Goal: Task Accomplishment & Management: Use online tool/utility

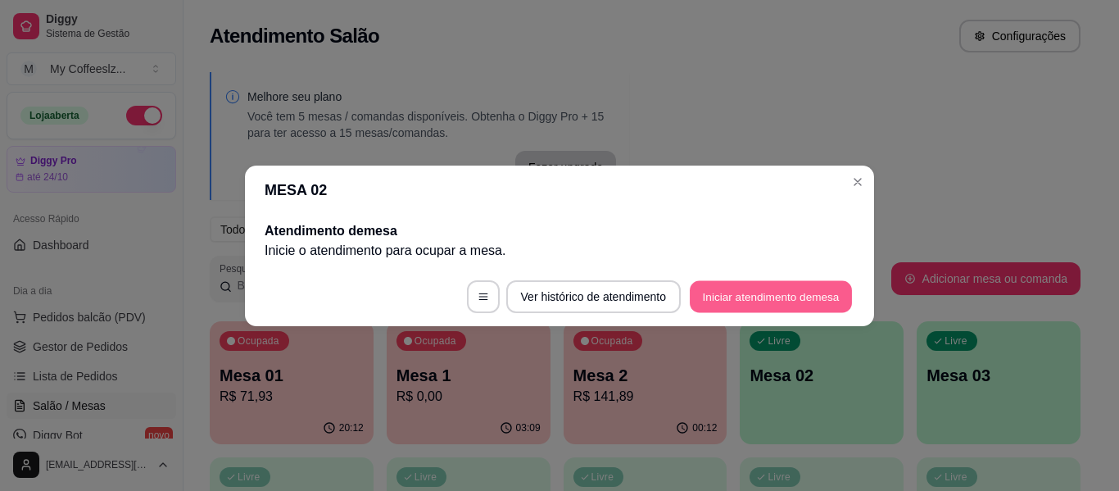
click at [714, 291] on button "Iniciar atendimento de mesa" at bounding box center [771, 296] width 162 height 32
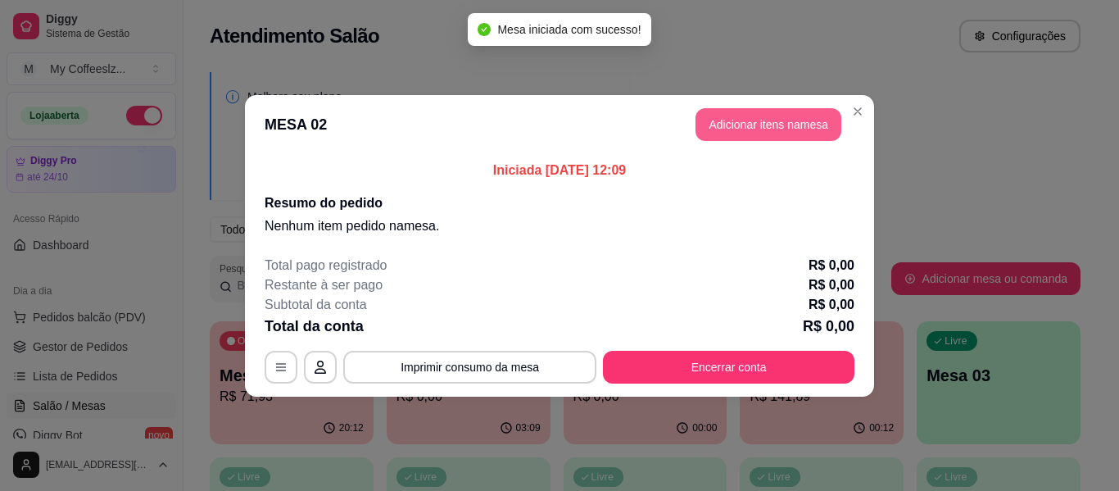
click at [718, 123] on button "Adicionar itens na mesa" at bounding box center [768, 124] width 146 height 33
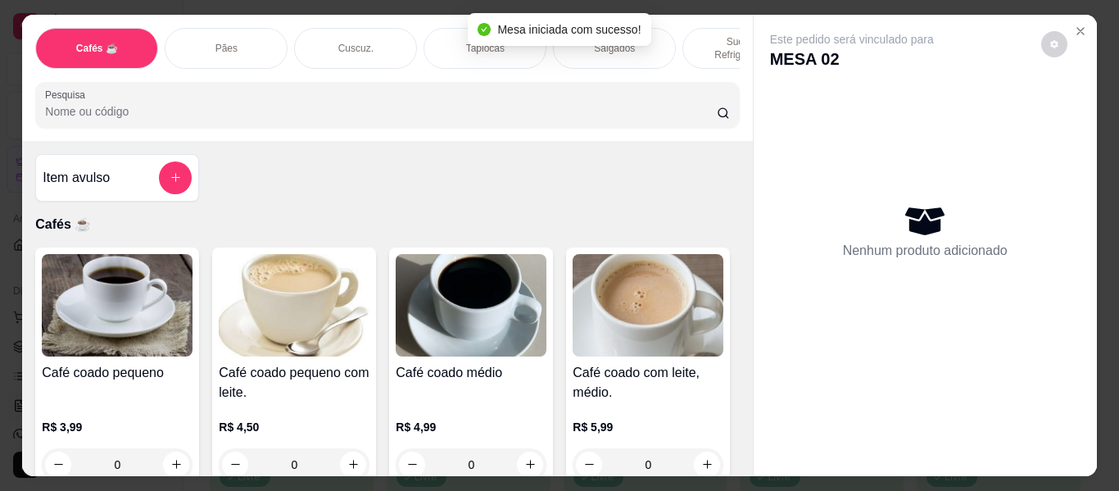
click at [701, 35] on p "Sucos e Refrigerantes" at bounding box center [743, 48] width 95 height 26
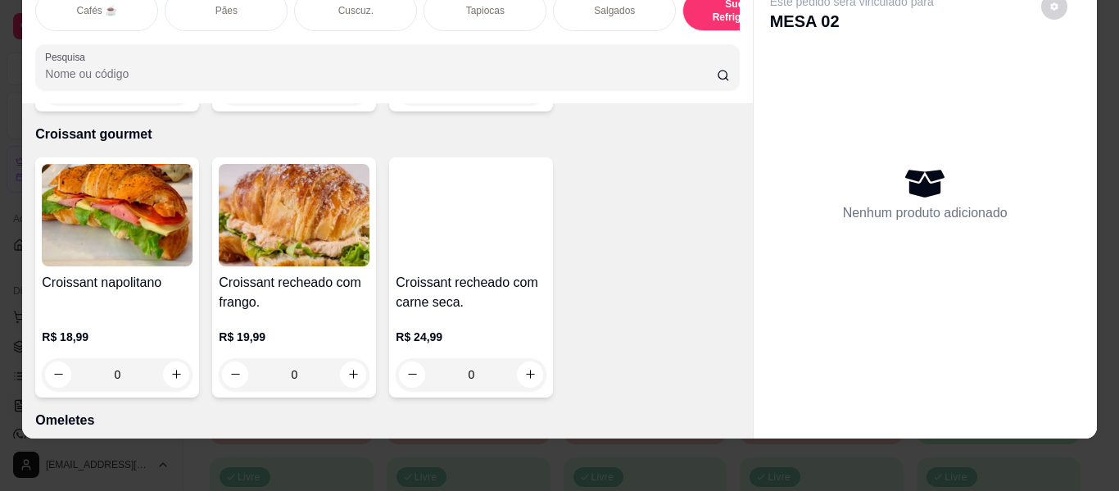
scroll to position [8624, 0]
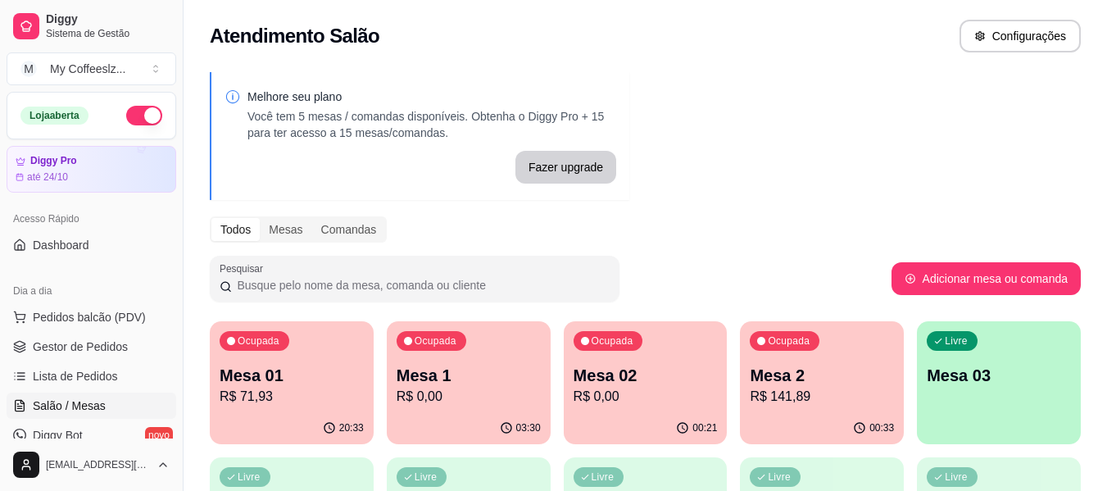
click at [322, 406] on div "Ocupada Mesa 01 R$ 71,93" at bounding box center [292, 366] width 164 height 91
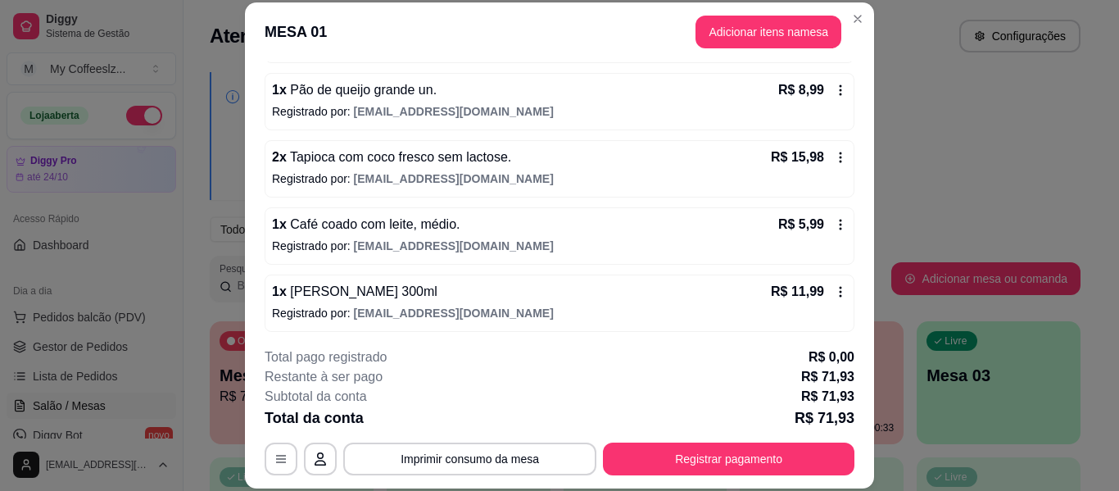
scroll to position [349, 0]
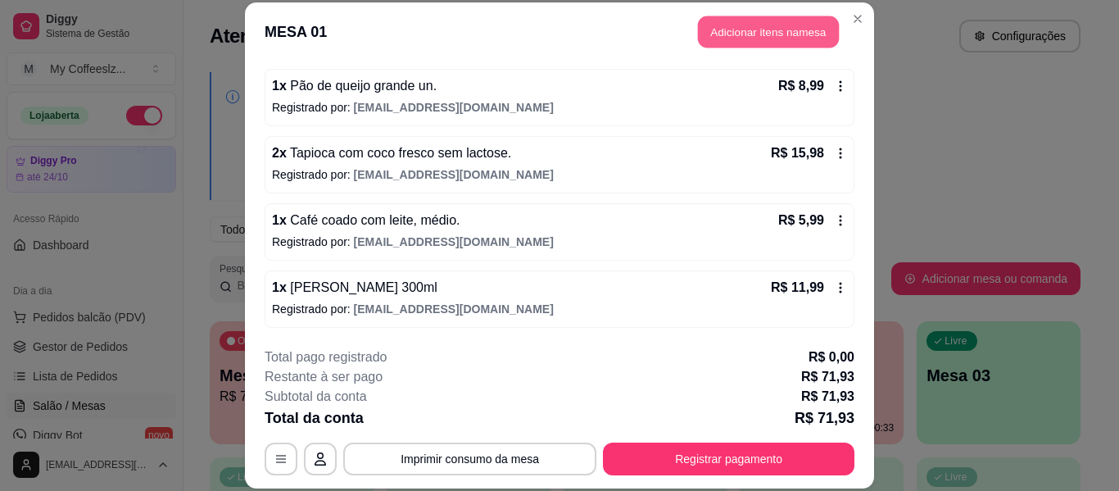
click at [723, 29] on button "Adicionar itens na mesa" at bounding box center [768, 32] width 141 height 32
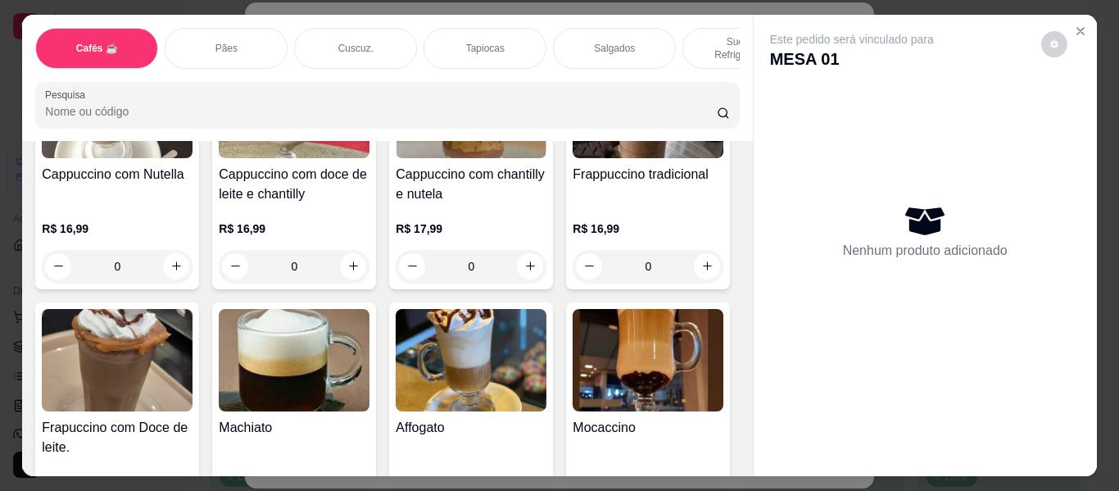
scroll to position [1884, 0]
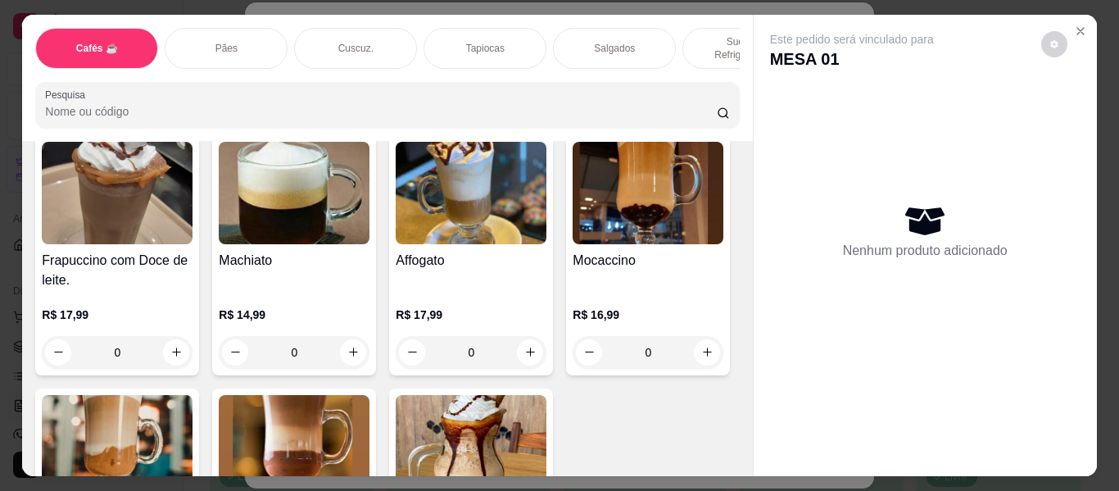
type input "2"
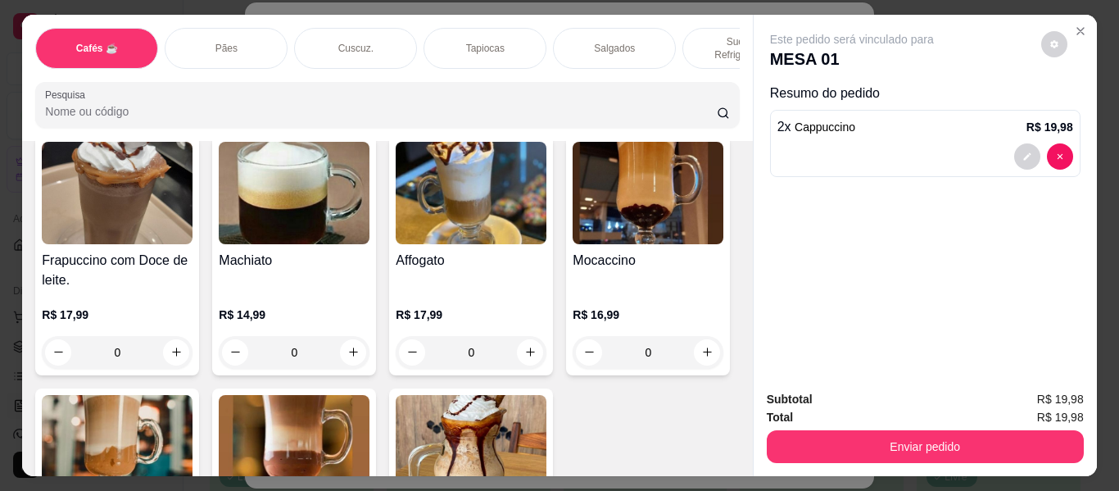
click at [257, 30] on div "Pães" at bounding box center [226, 48] width 123 height 41
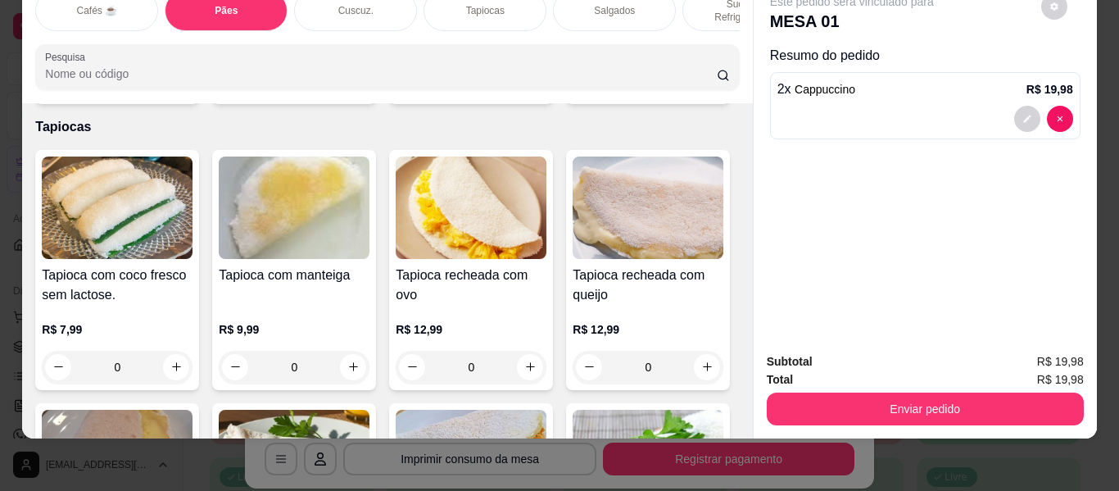
scroll to position [3944, 0]
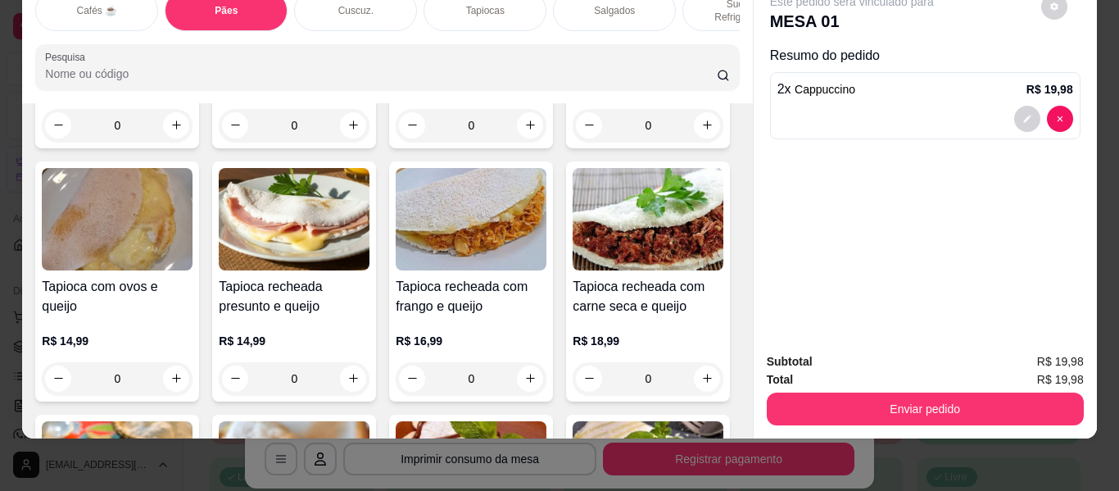
type input "1"
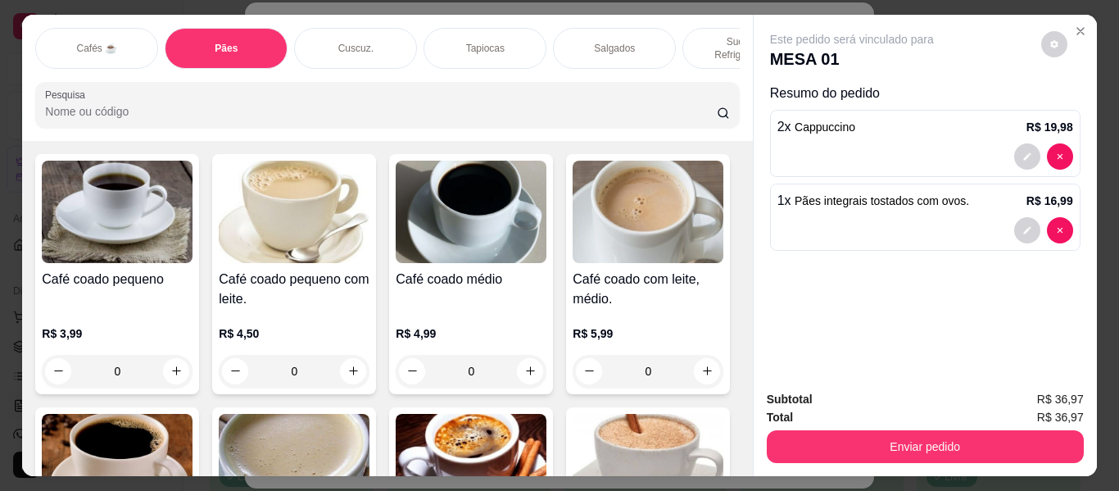
scroll to position [0, 0]
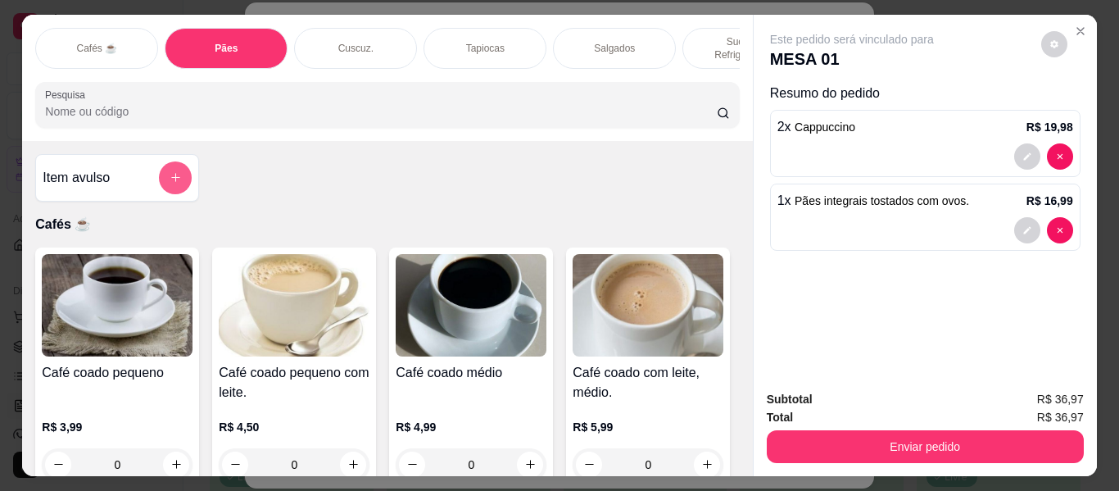
click at [170, 171] on icon "add-separate-item" at bounding box center [176, 177] width 12 height 12
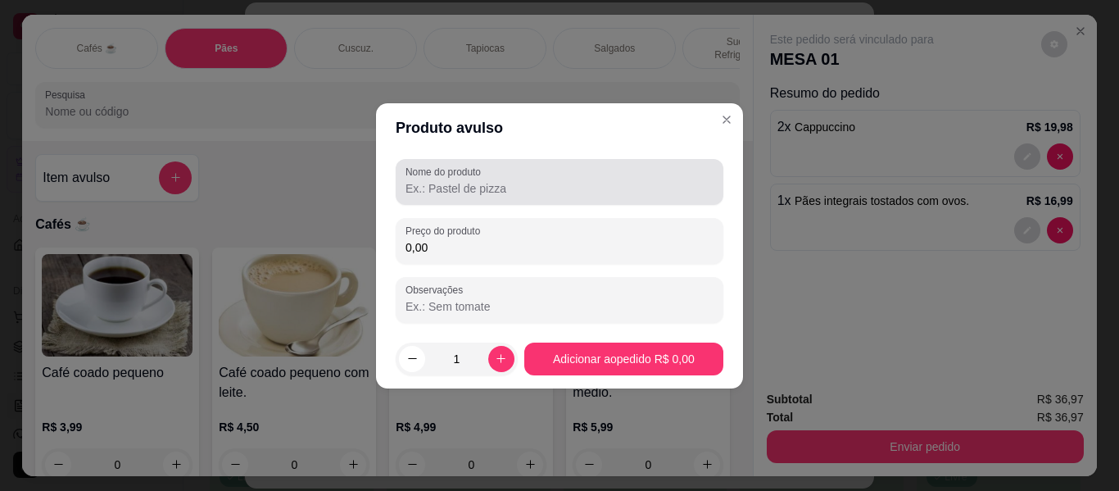
click at [407, 193] on input "Nome do produto" at bounding box center [560, 188] width 308 height 16
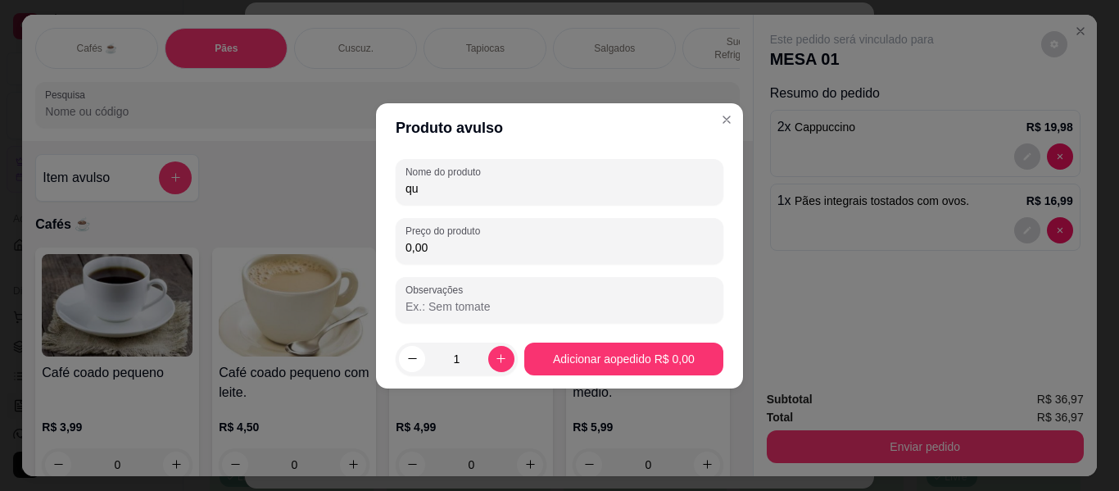
type input "q"
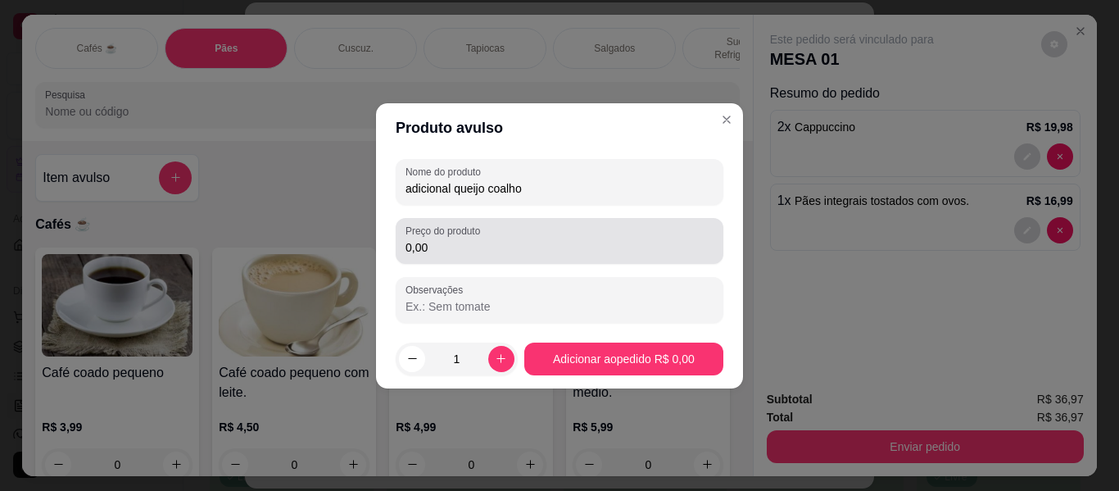
type input "adicional queijo coalho"
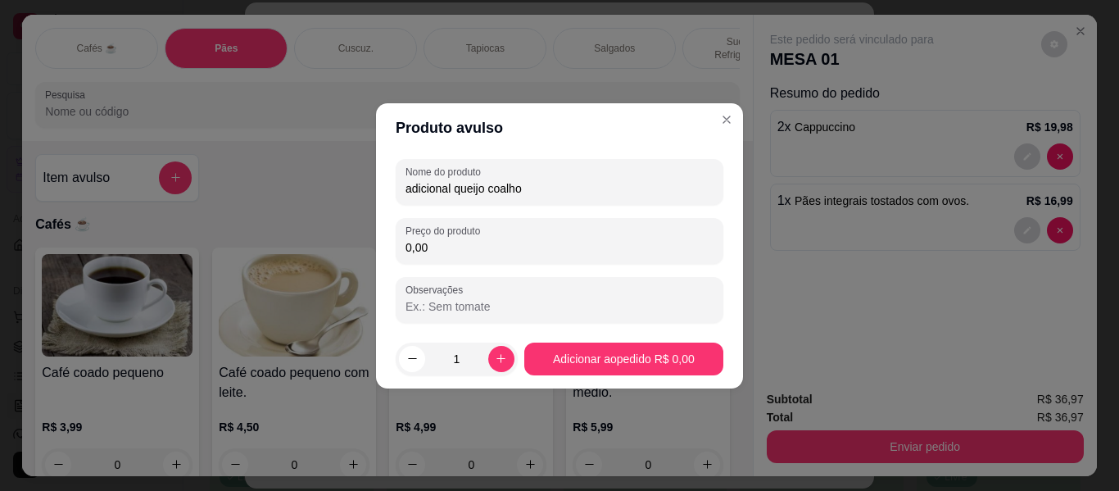
click at [452, 251] on input "0,00" at bounding box center [560, 247] width 308 height 16
type input "7,99"
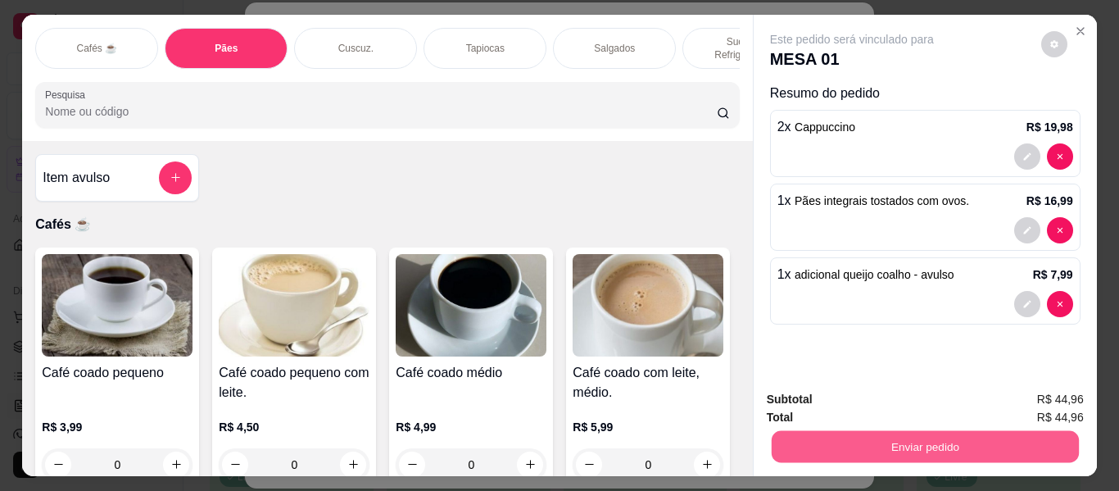
click at [938, 446] on button "Enviar pedido" at bounding box center [924, 447] width 307 height 32
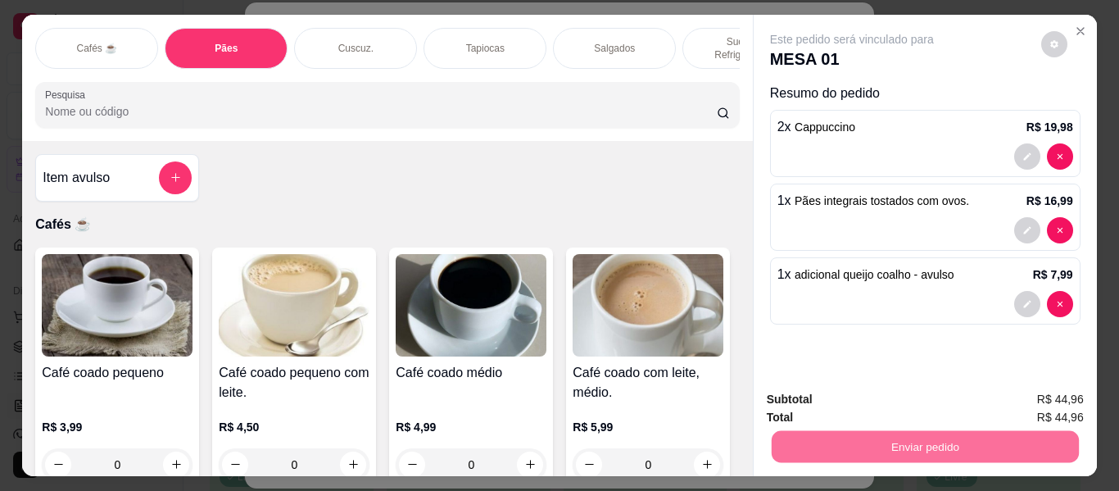
click at [936, 238] on div "1 x Pães integrais tostados com ovos. R$ 16,99" at bounding box center [925, 216] width 310 height 67
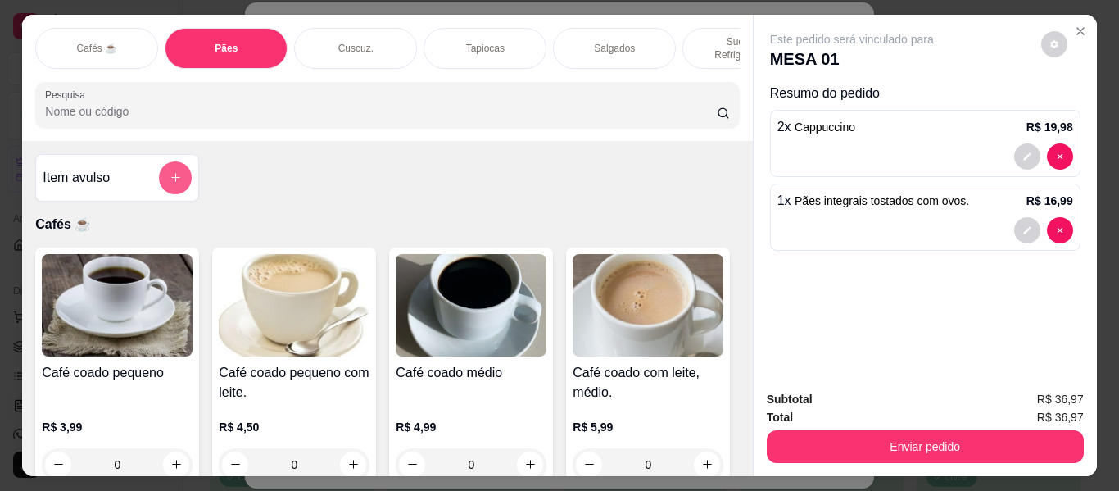
click at [172, 171] on icon "add-separate-item" at bounding box center [176, 177] width 12 height 12
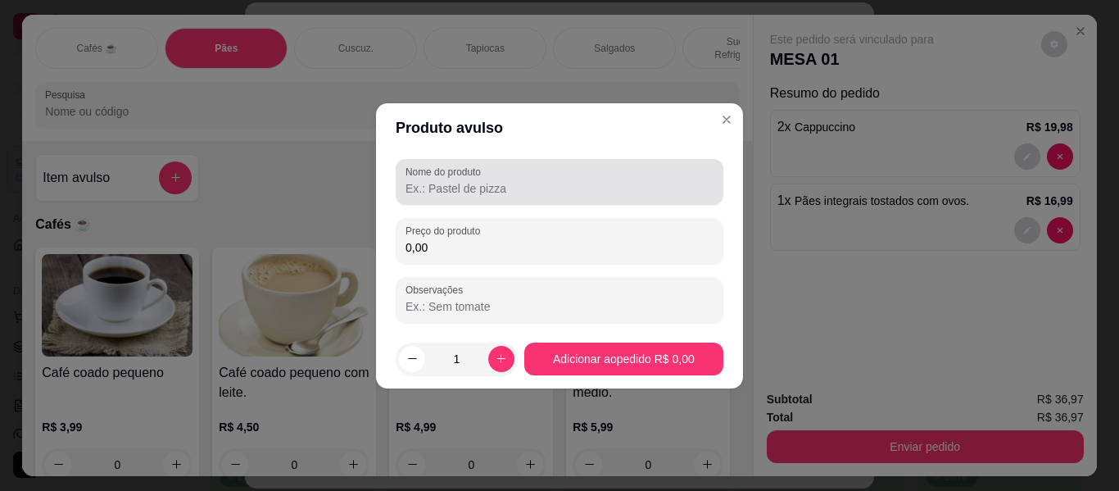
click at [446, 184] on input "Nome do produto" at bounding box center [560, 188] width 308 height 16
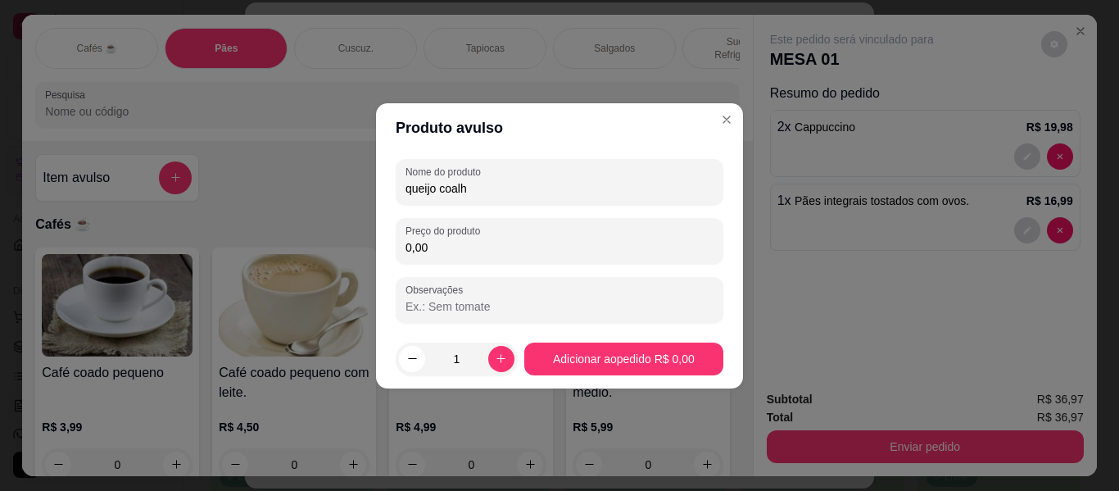
type input "queijo coalho"
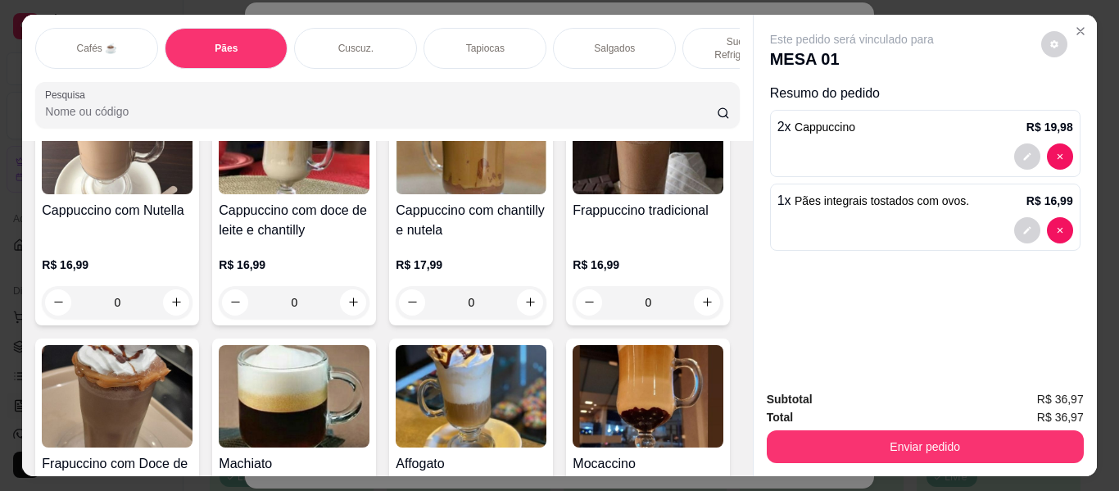
scroll to position [1802, 0]
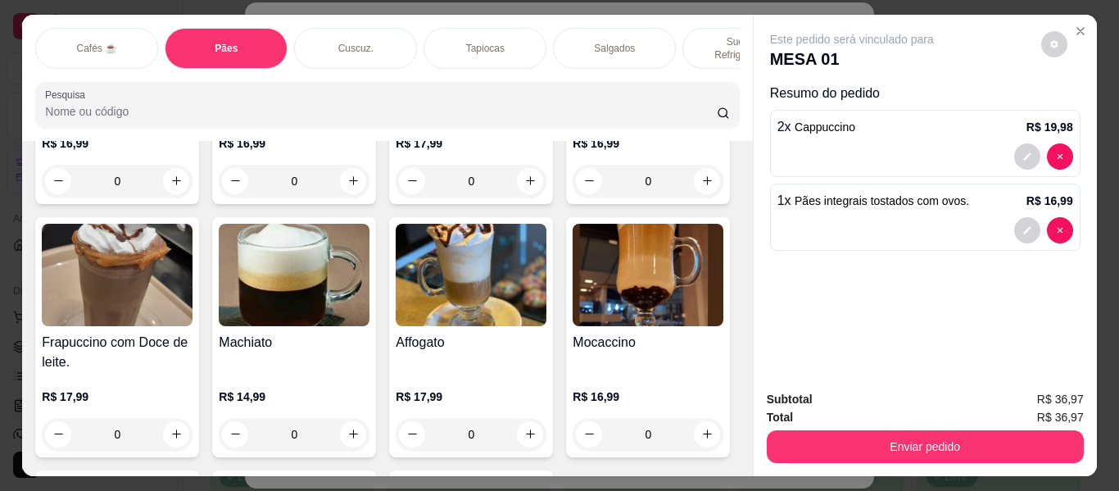
type input "1"
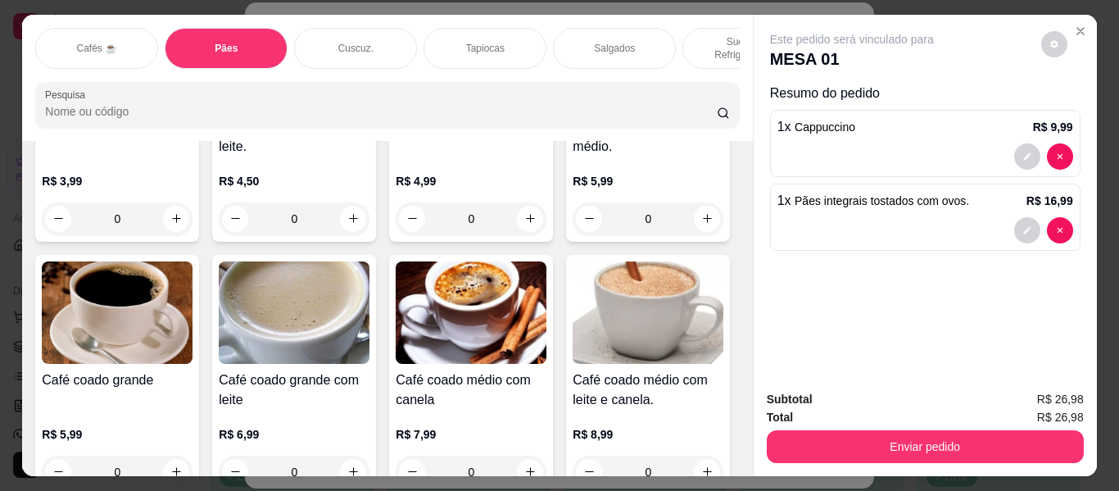
scroll to position [0, 0]
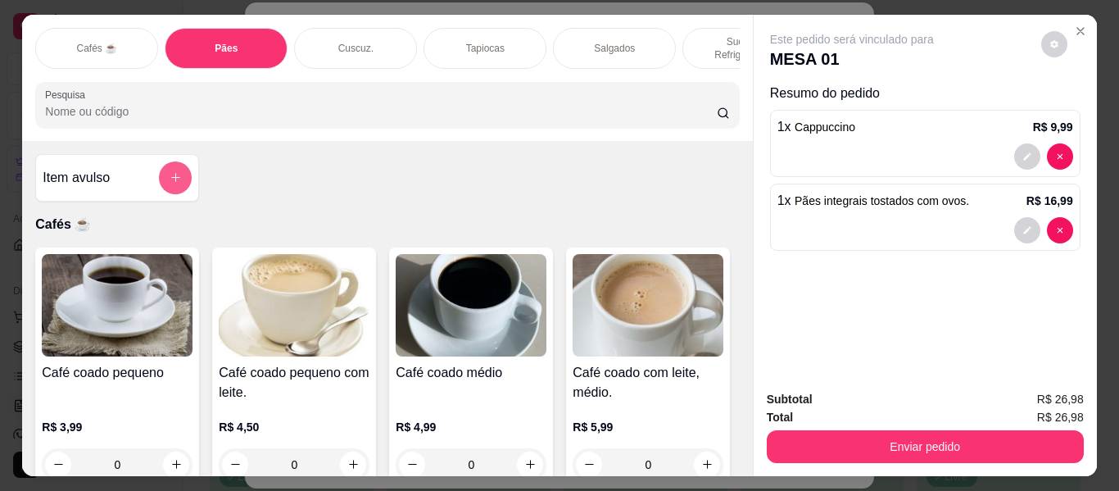
click at [170, 171] on icon "add-separate-item" at bounding box center [176, 177] width 12 height 12
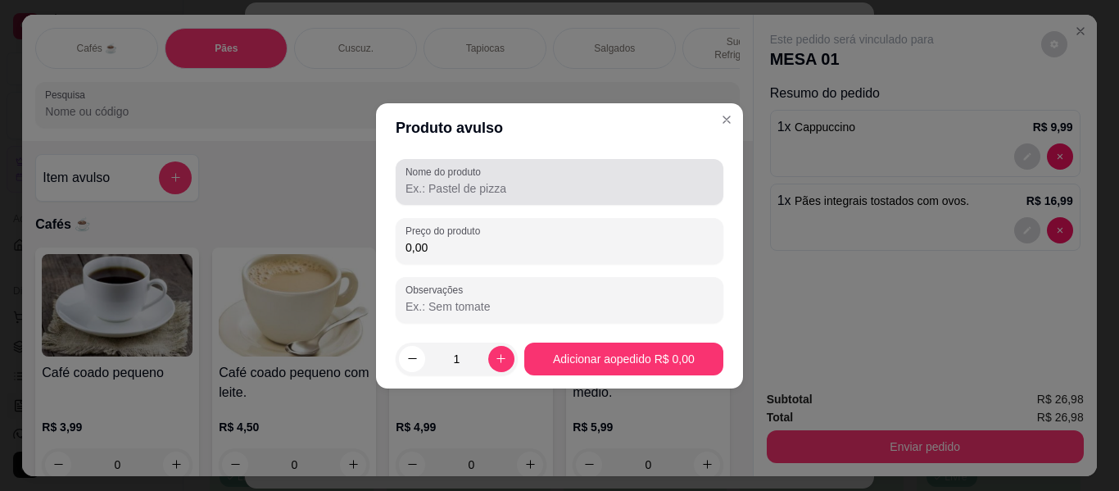
click at [451, 185] on input "Nome do produto" at bounding box center [560, 188] width 308 height 16
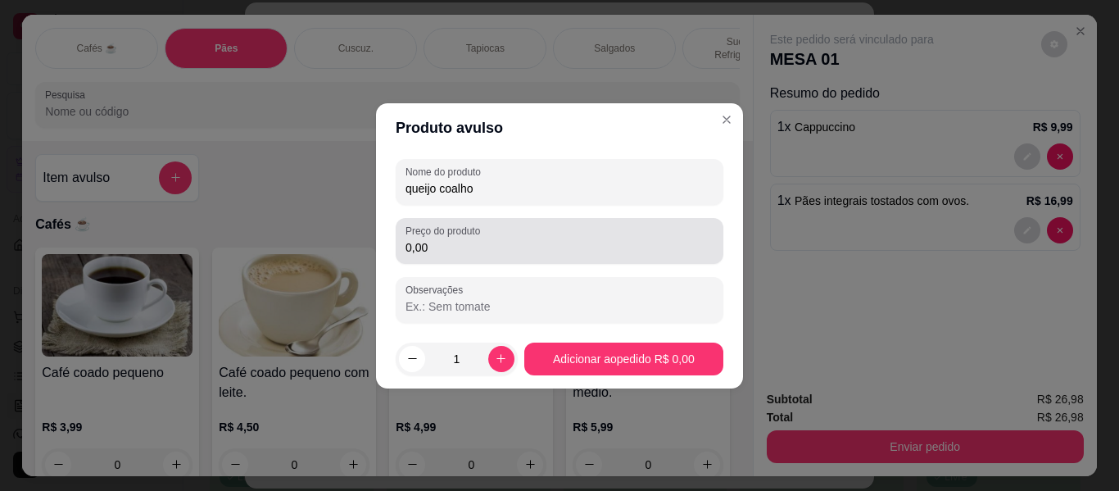
type input "queijo coalho"
click at [486, 253] on input "0,00" at bounding box center [560, 247] width 308 height 16
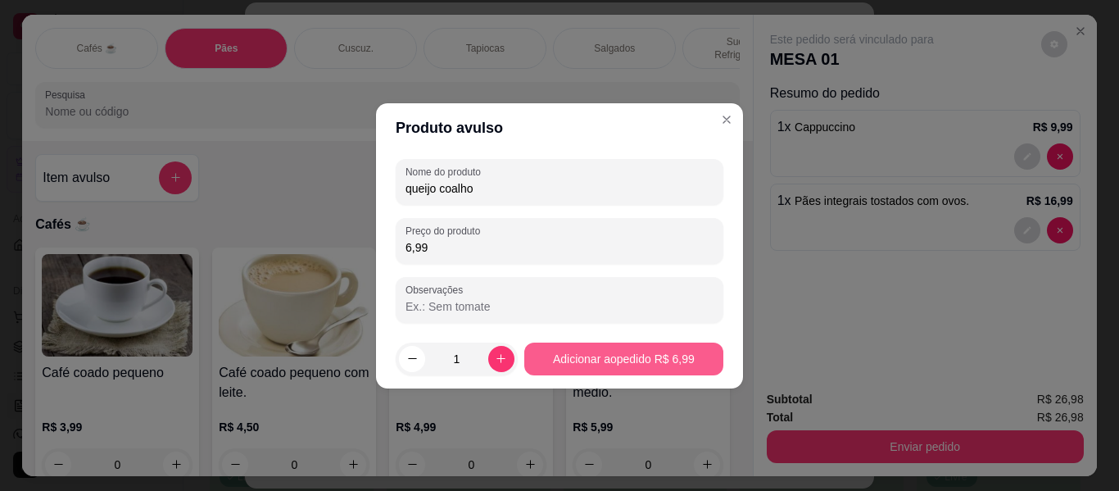
type input "6,99"
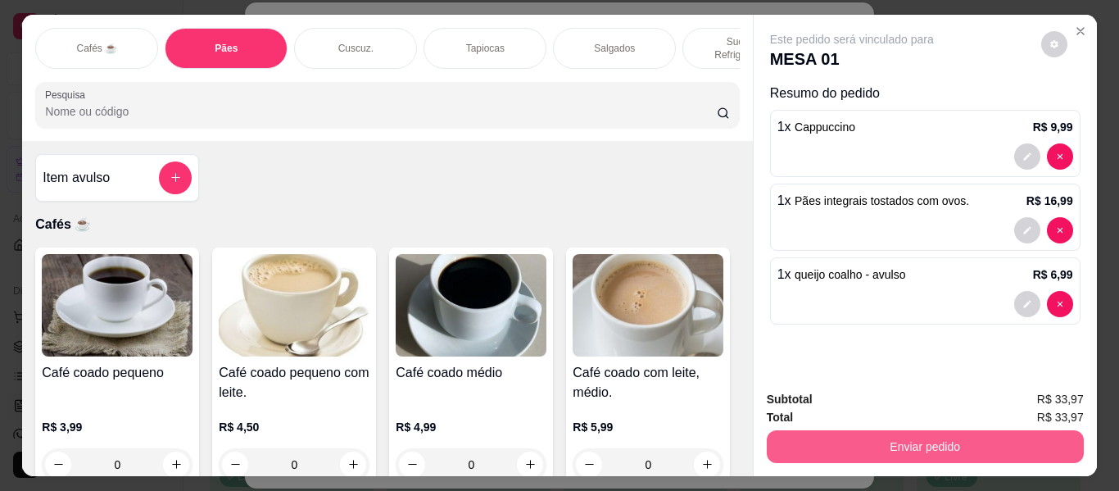
click at [862, 436] on button "Enviar pedido" at bounding box center [925, 446] width 317 height 33
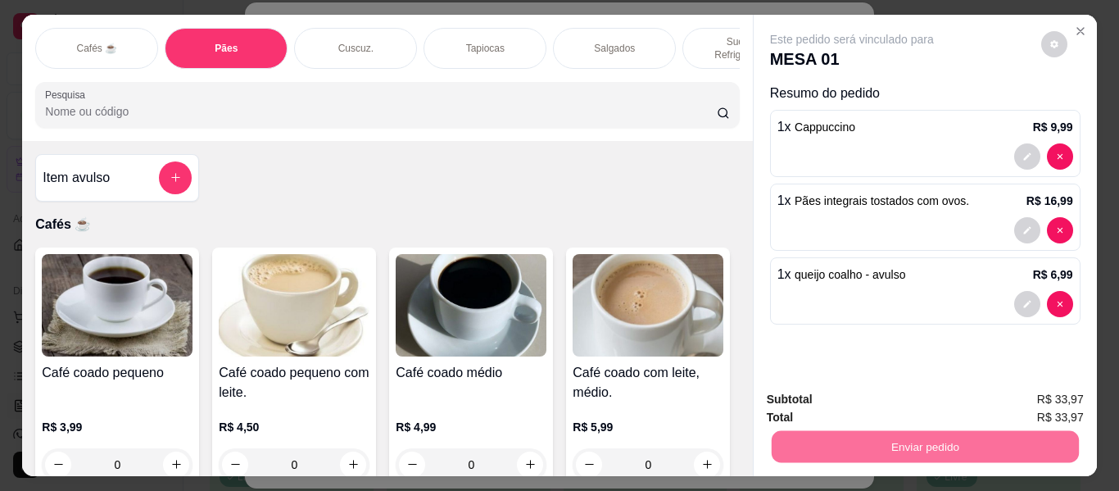
click at [1020, 394] on button "Enviar pedido" at bounding box center [1041, 399] width 93 height 31
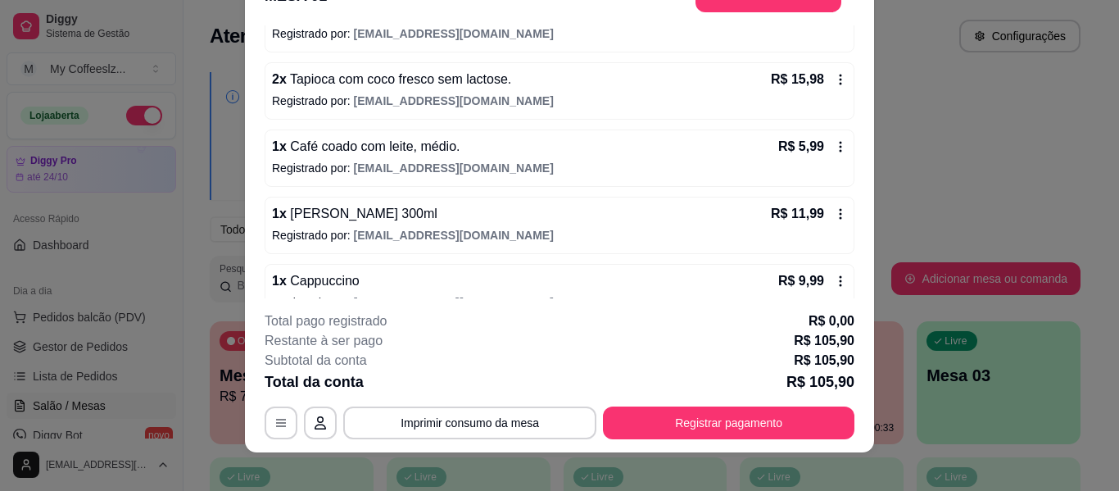
scroll to position [50, 0]
